Goal: Information Seeking & Learning: Learn about a topic

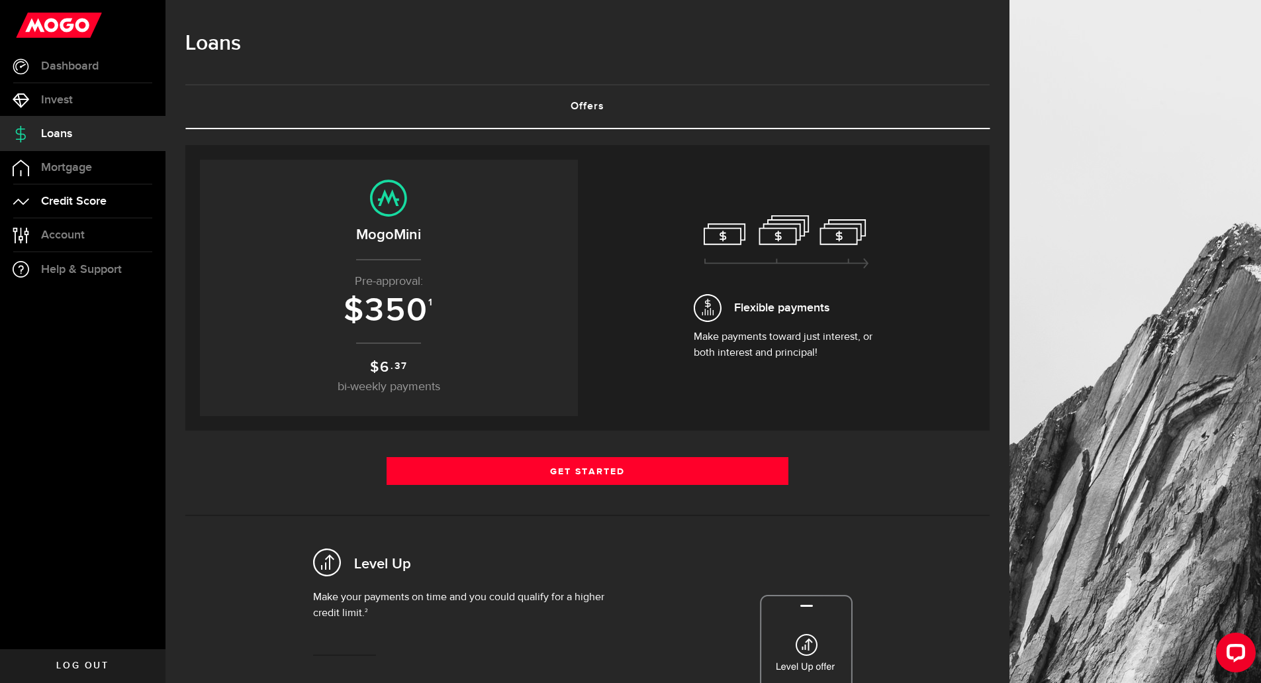
click at [77, 187] on link "Credit Score" at bounding box center [83, 201] width 166 height 33
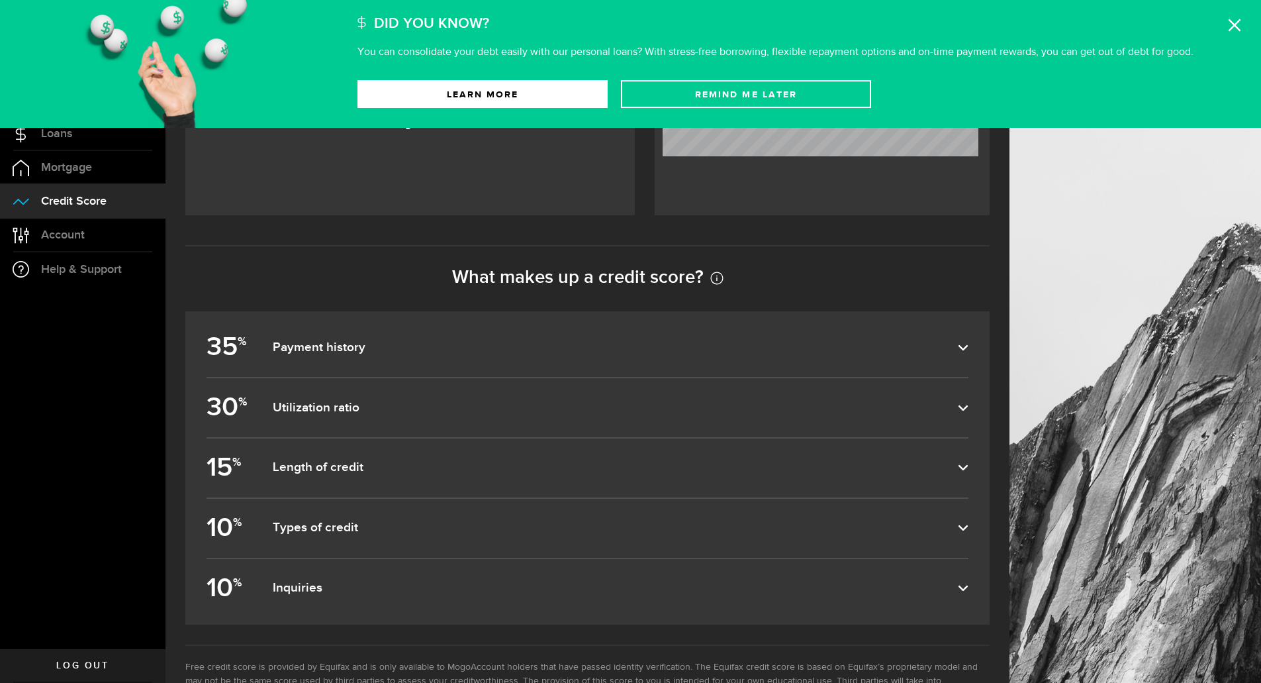
scroll to position [495, 0]
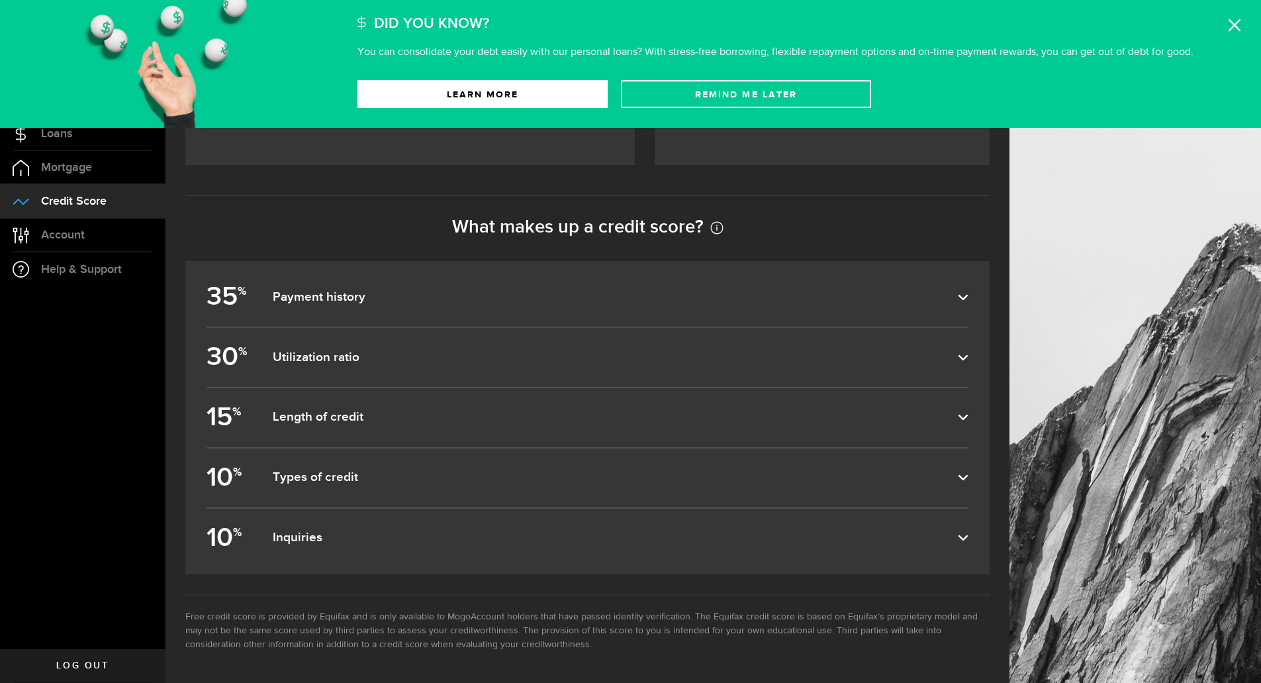
click at [358, 303] on dfn "Payment history" at bounding box center [615, 297] width 685 height 16
click at [0, 0] on input "35 % Payment history" at bounding box center [0, 0] width 0 height 0
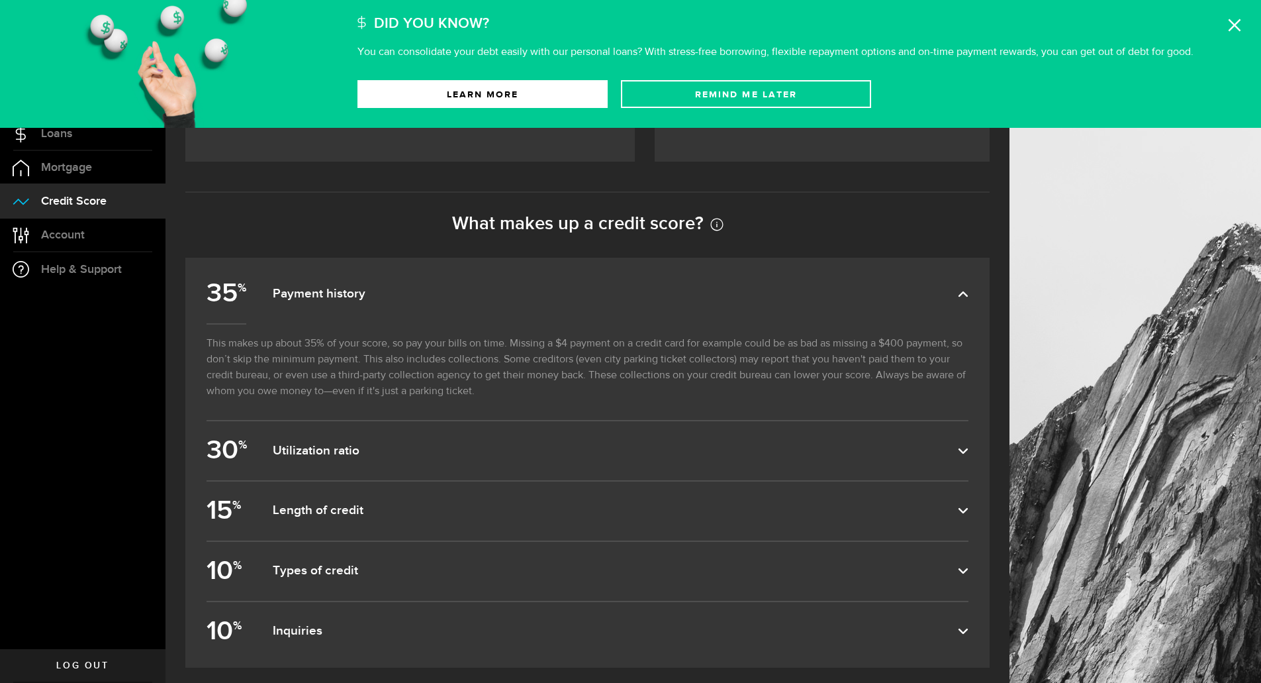
click at [358, 302] on dfn "Payment history" at bounding box center [615, 294] width 685 height 16
click at [0, 0] on input "35 % Payment history" at bounding box center [0, 0] width 0 height 0
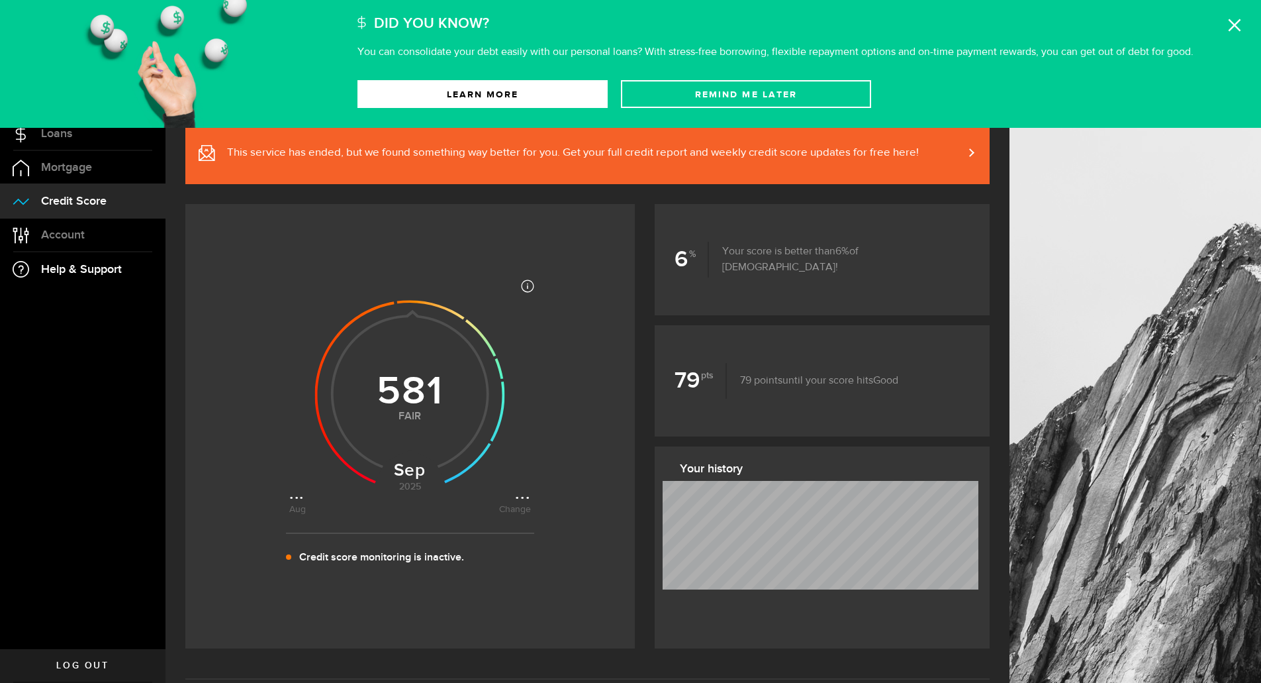
scroll to position [0, 0]
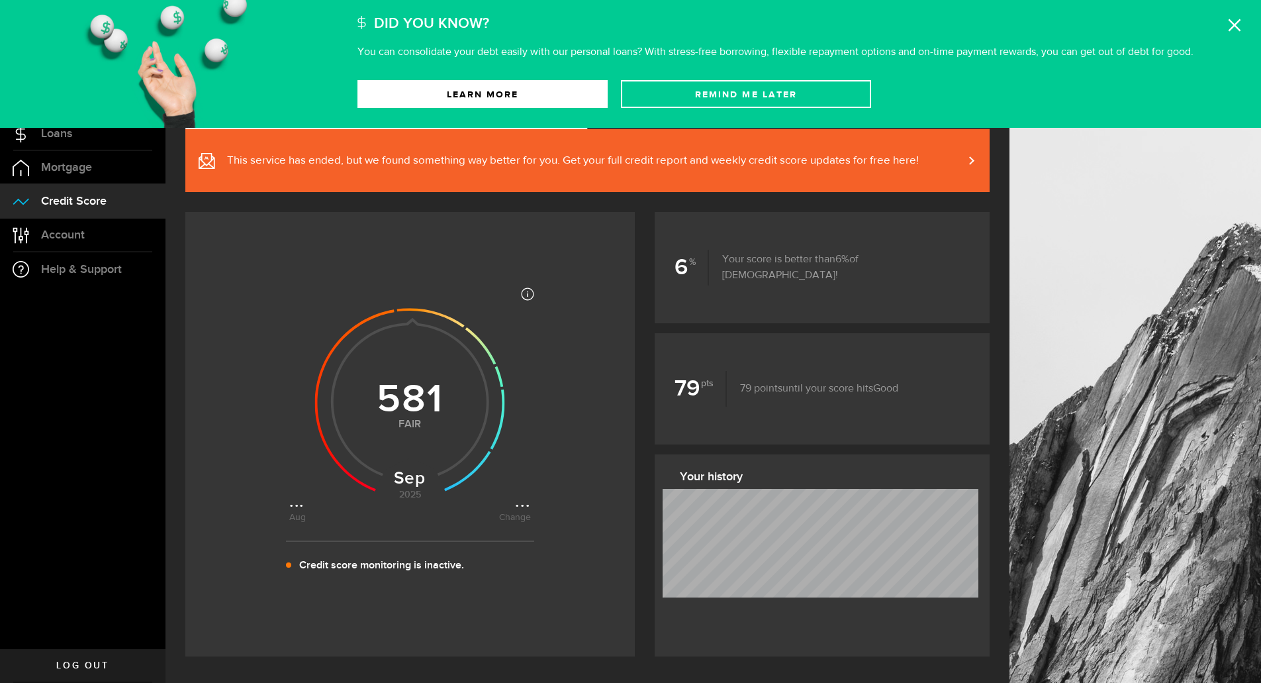
click at [1233, 24] on use at bounding box center [1235, 25] width 13 height 13
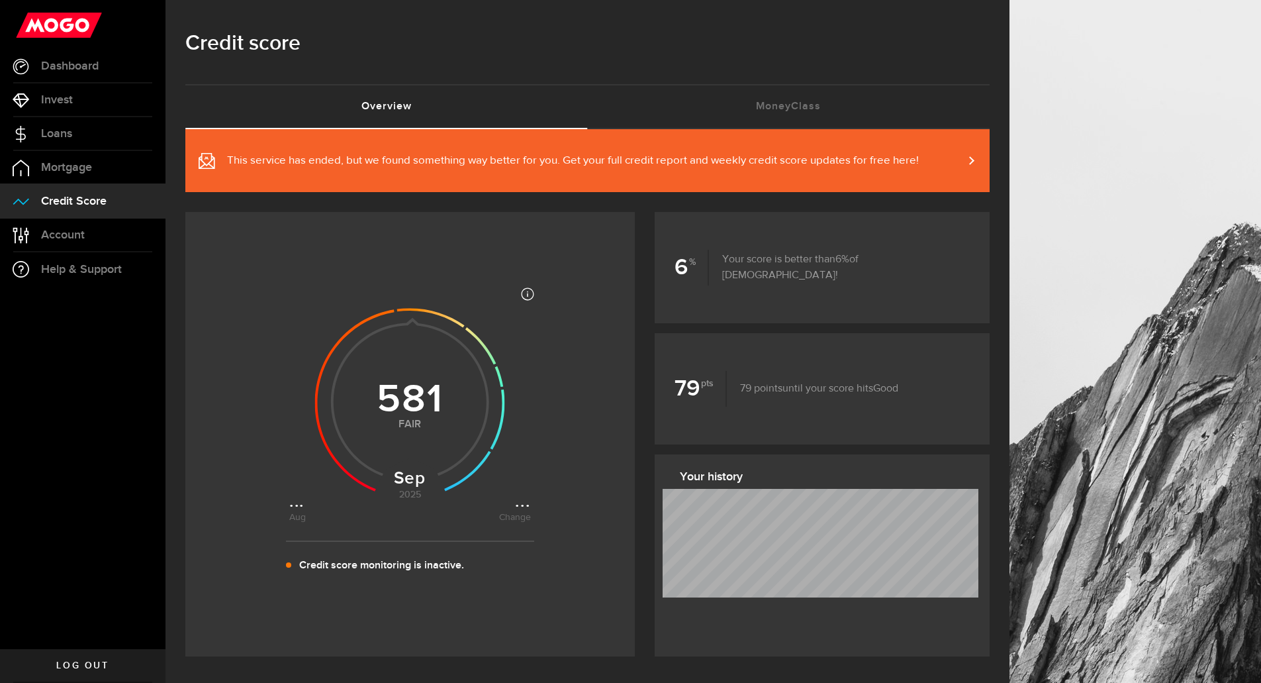
click at [91, 656] on link "Log out" at bounding box center [83, 665] width 166 height 33
